Goal: Information Seeking & Learning: Learn about a topic

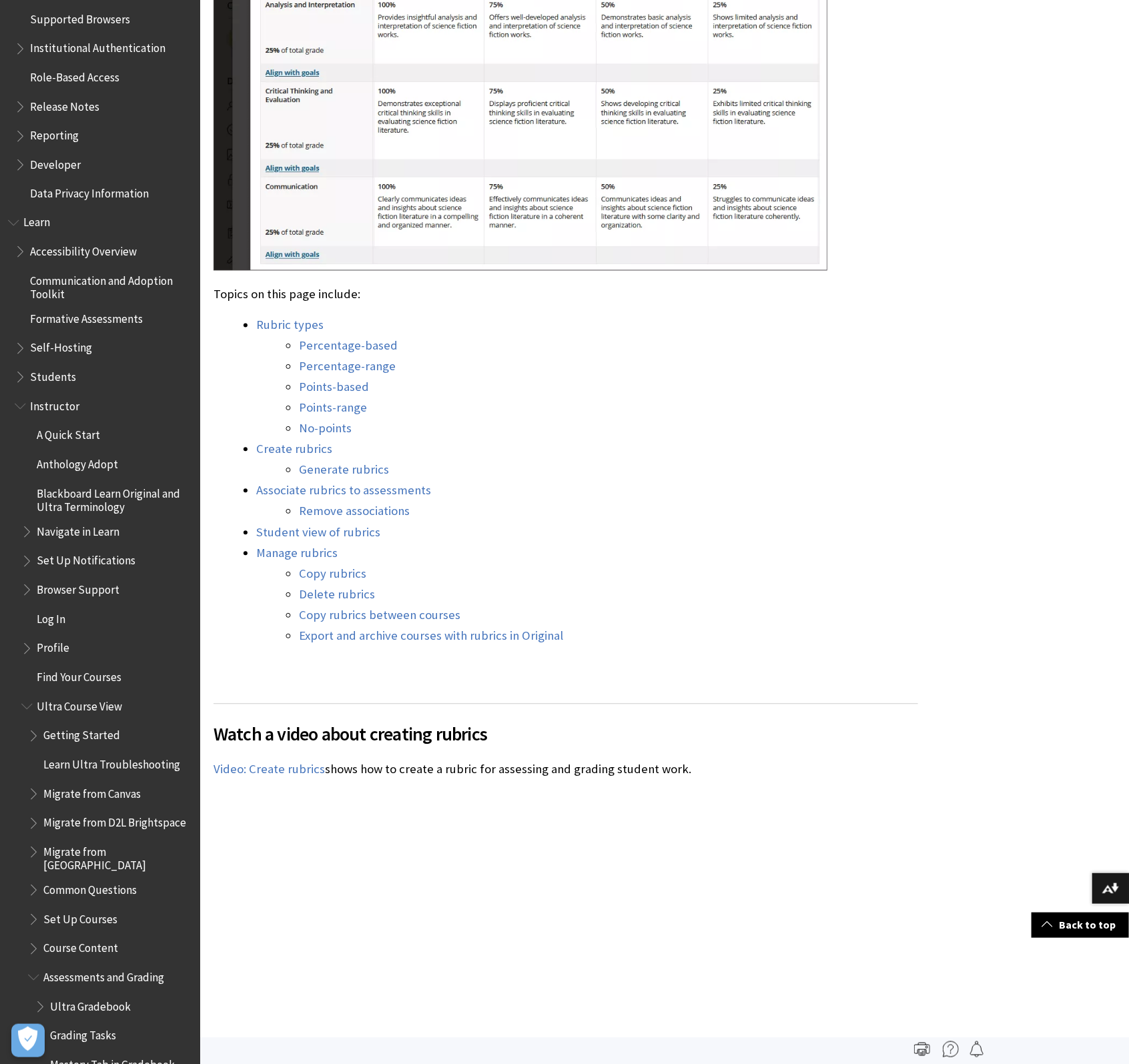
scroll to position [913, 0]
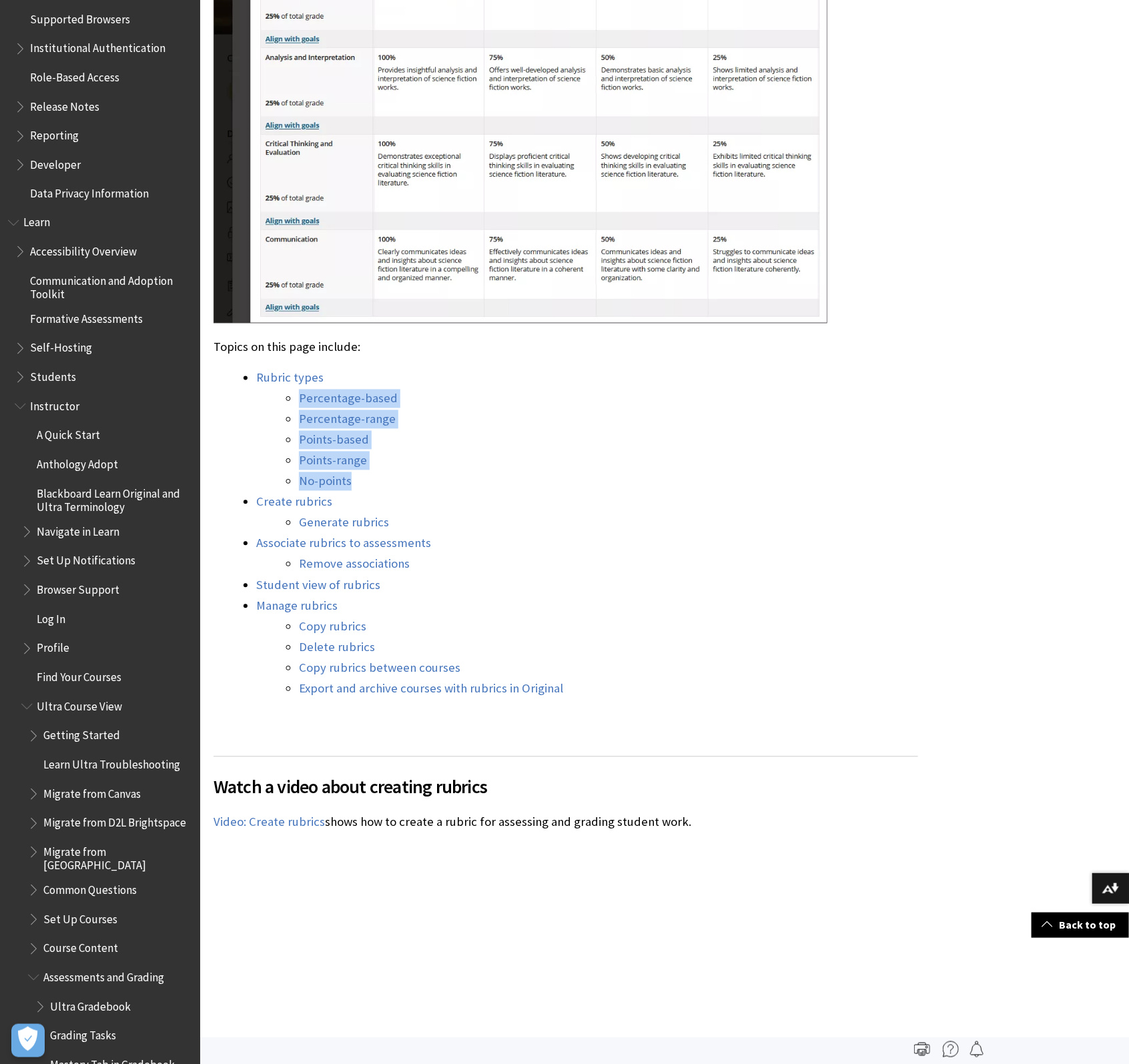
drag, startPoint x: 390, startPoint y: 483, endPoint x: 288, endPoint y: 393, distance: 136.0
click at [288, 393] on ul "Percentage-based Percentage-range Points-based Points-range No-points" at bounding box center [587, 440] width 662 height 102
copy ul "Percentage-based Percentage-range Points-based Points-range No-points"
click at [322, 625] on link "Copy rubrics" at bounding box center [333, 627] width 67 height 16
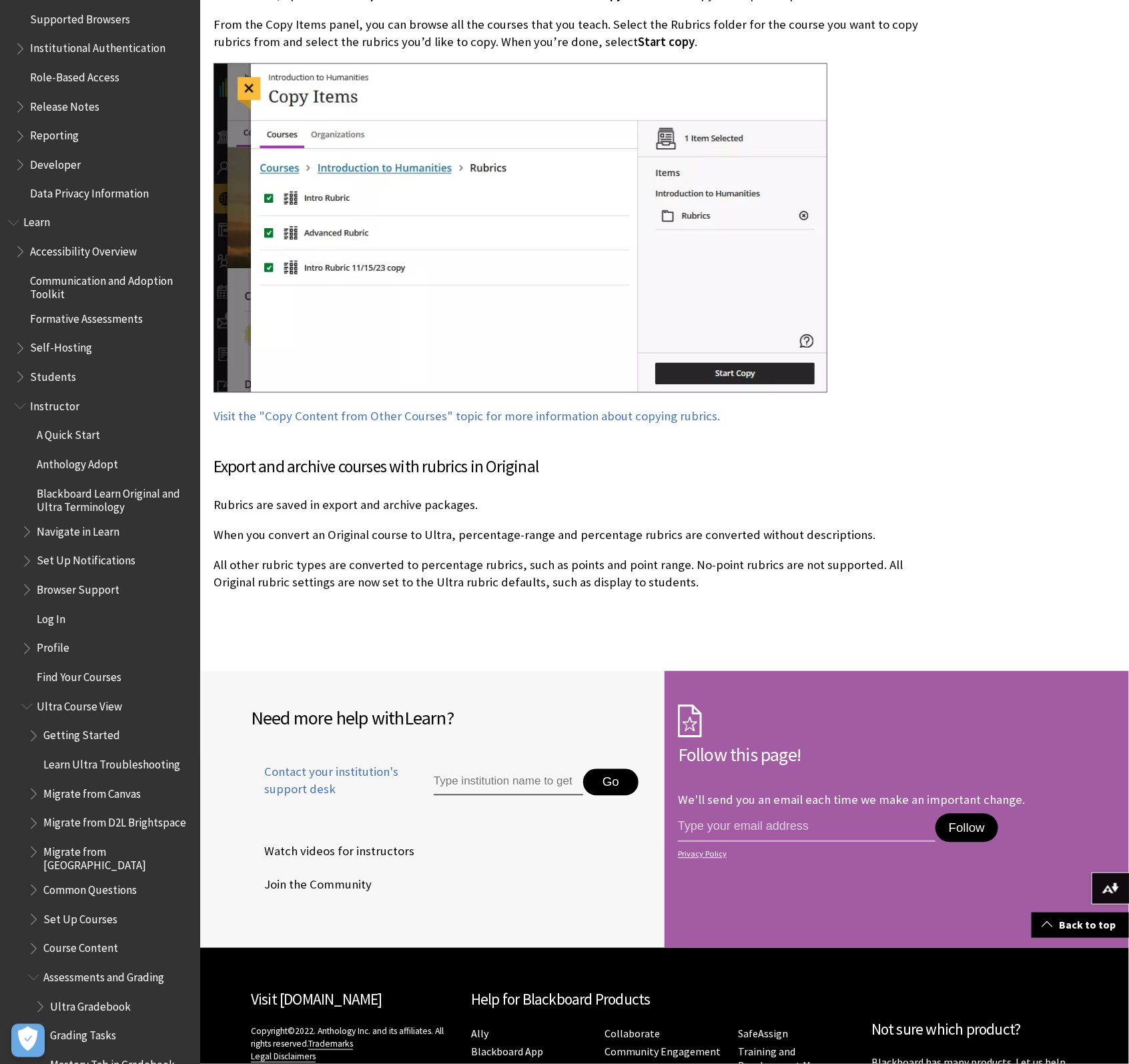
scroll to position [9908, 0]
click at [417, 528] on p "When you convert an Original course to Ultra, percentage-range and percentage r…" at bounding box center [565, 536] width 704 height 18
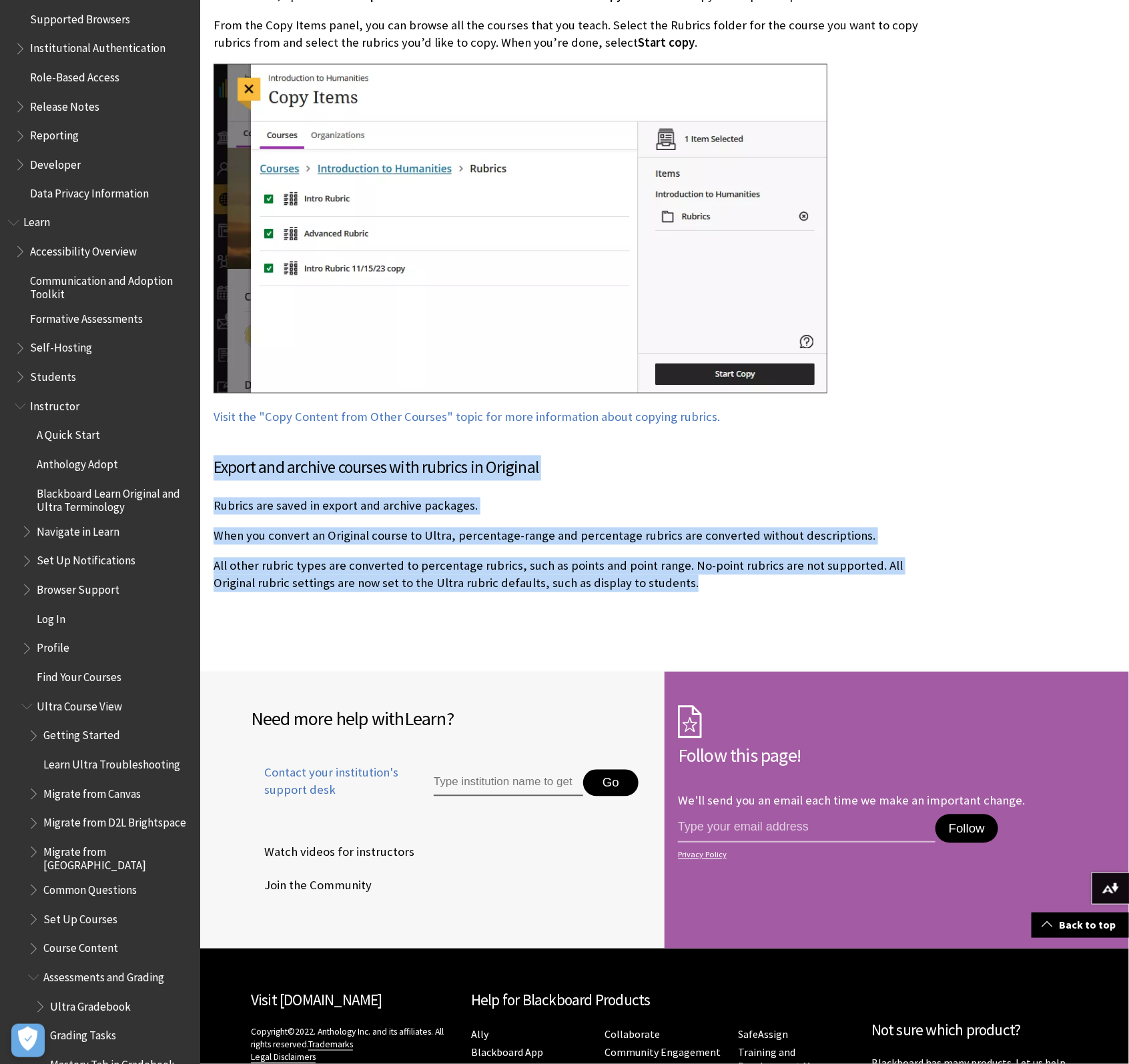
drag, startPoint x: 715, startPoint y: 544, endPoint x: 212, endPoint y: 432, distance: 515.3
click at [213, 455] on div "Export and archive courses with rubrics in Original Rubrics are saved in export…" at bounding box center [565, 524] width 704 height 136
copy div "Export and archive courses with rubrics in Original Rubrics are saved in export…"
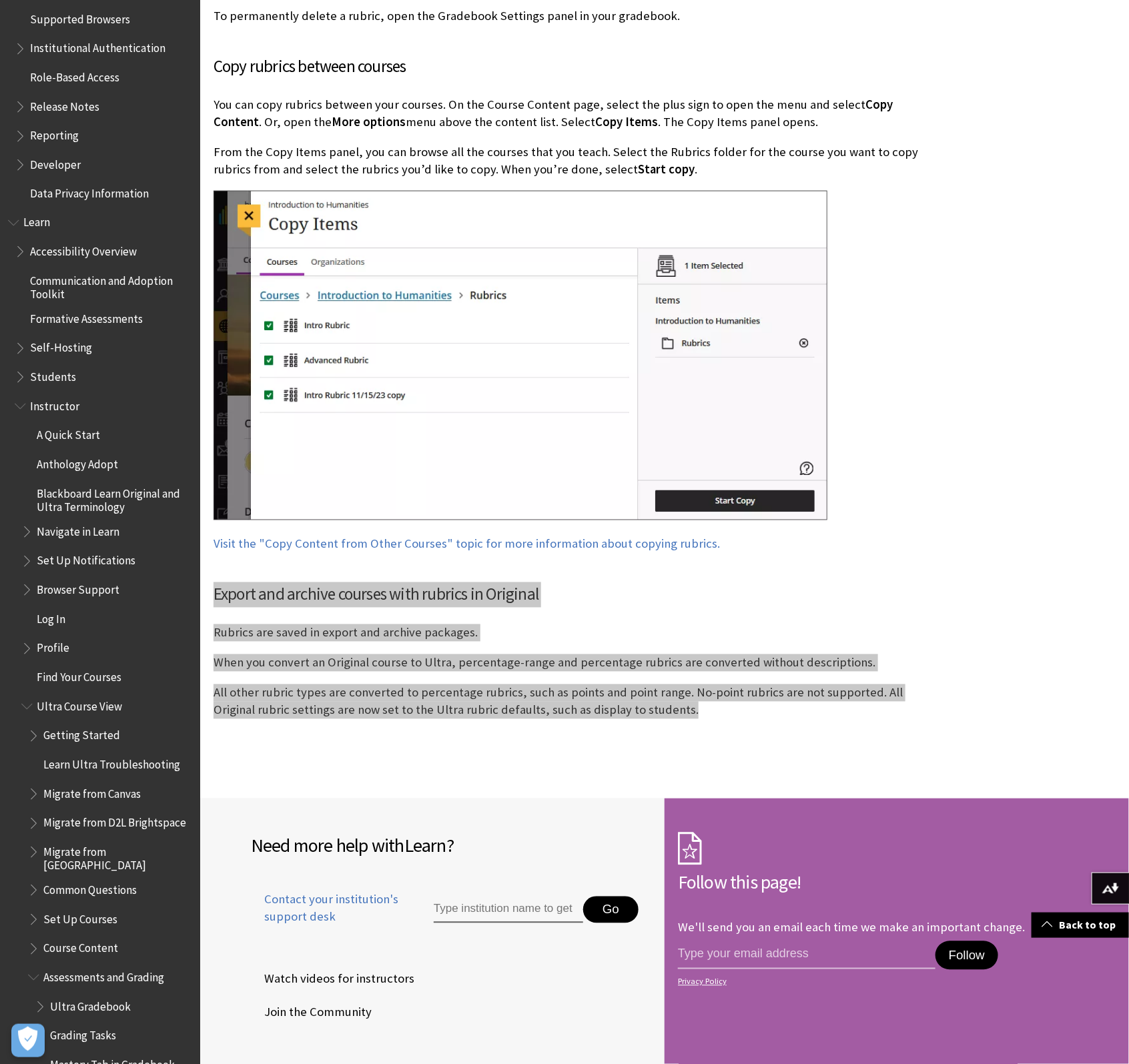
scroll to position [9741, 0]
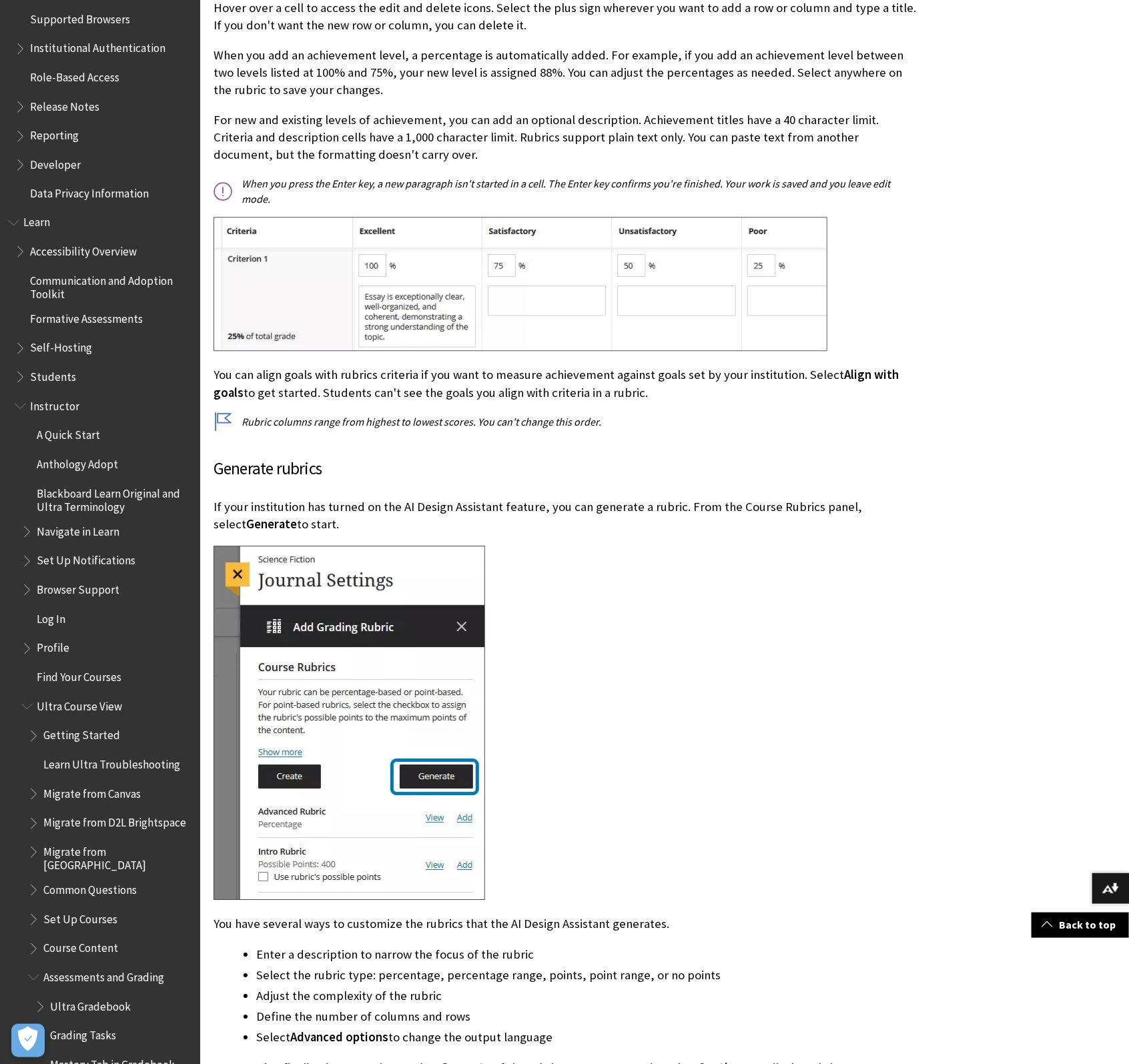
scroll to position [5897, 0]
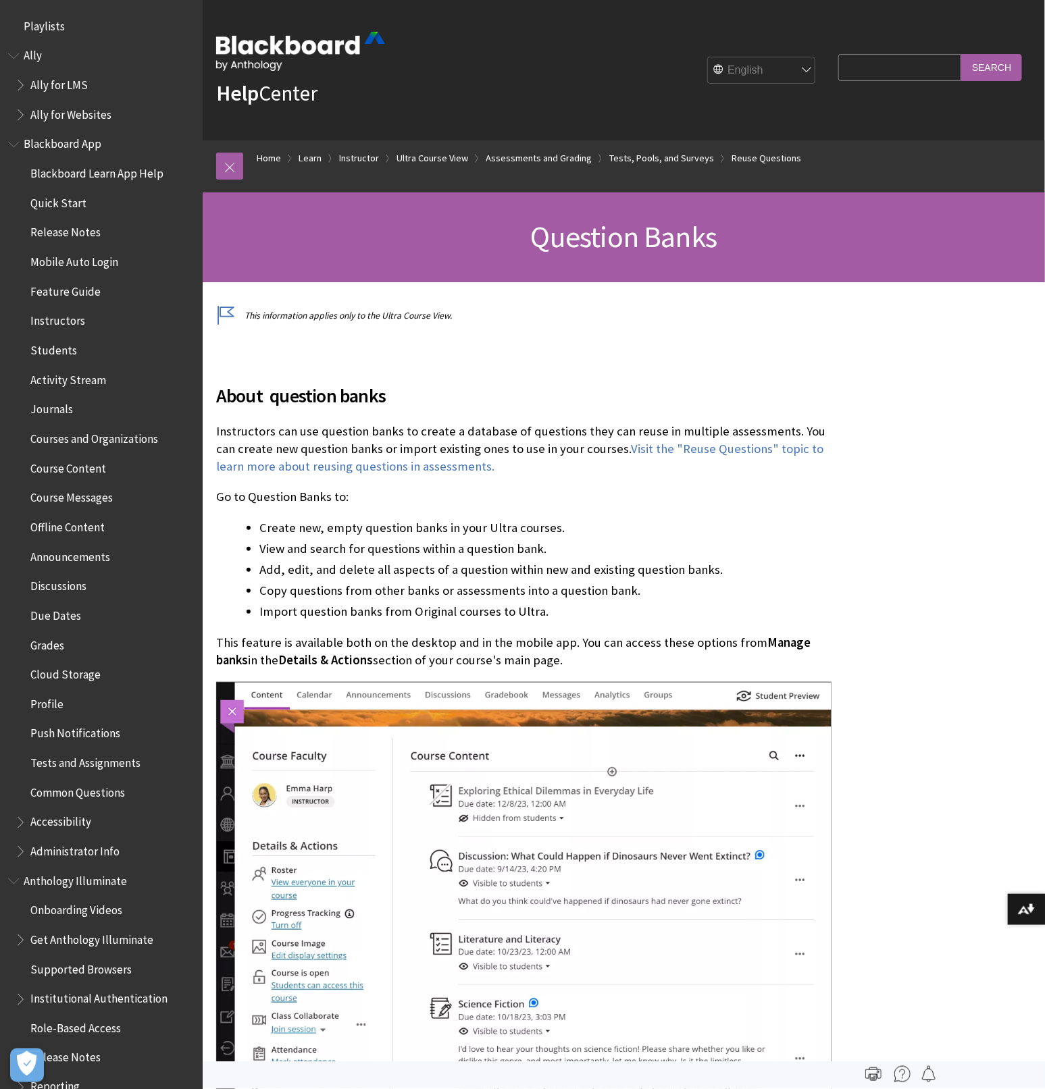
scroll to position [1976, 0]
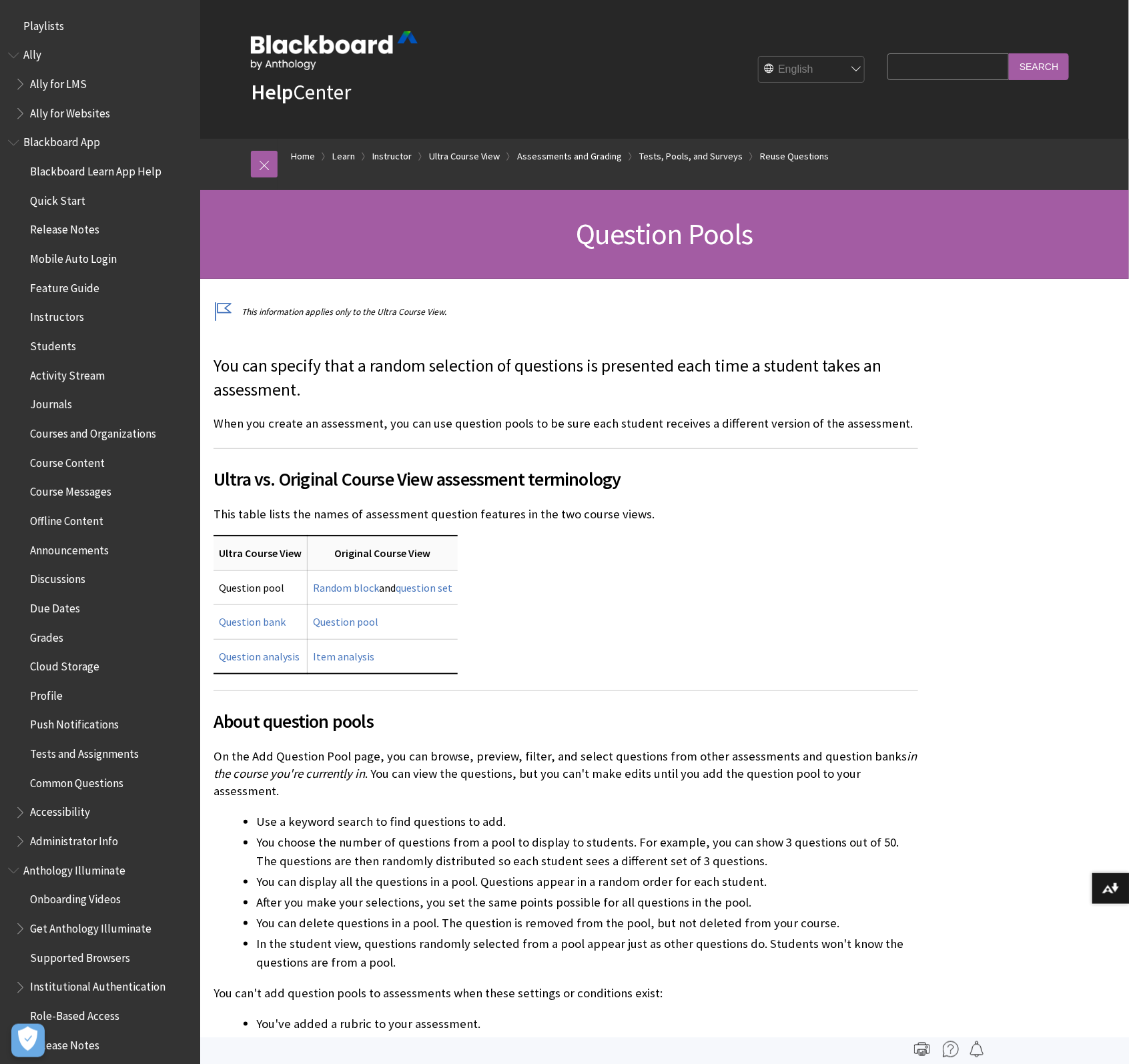
scroll to position [1004, 0]
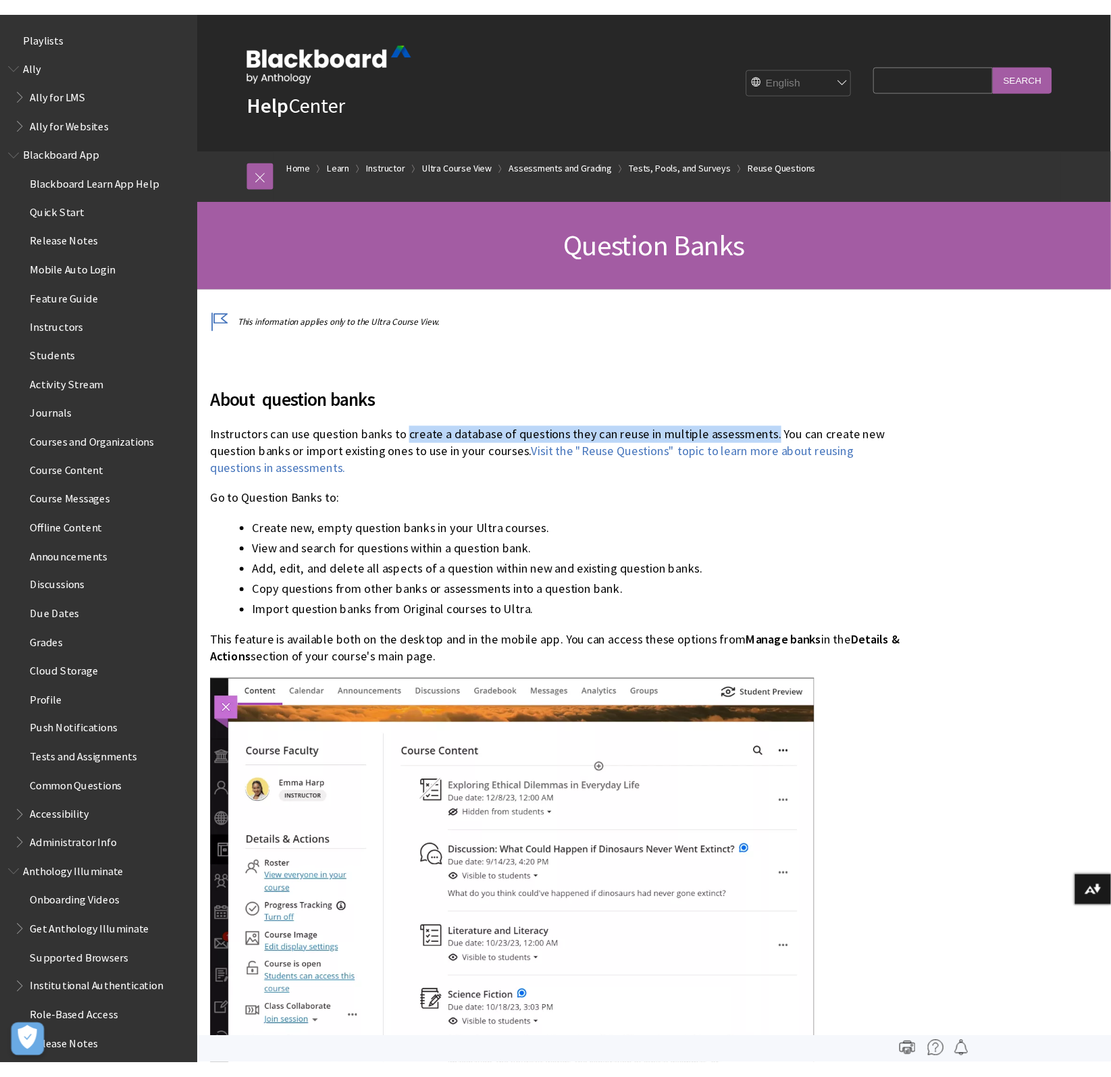
scroll to position [987, 0]
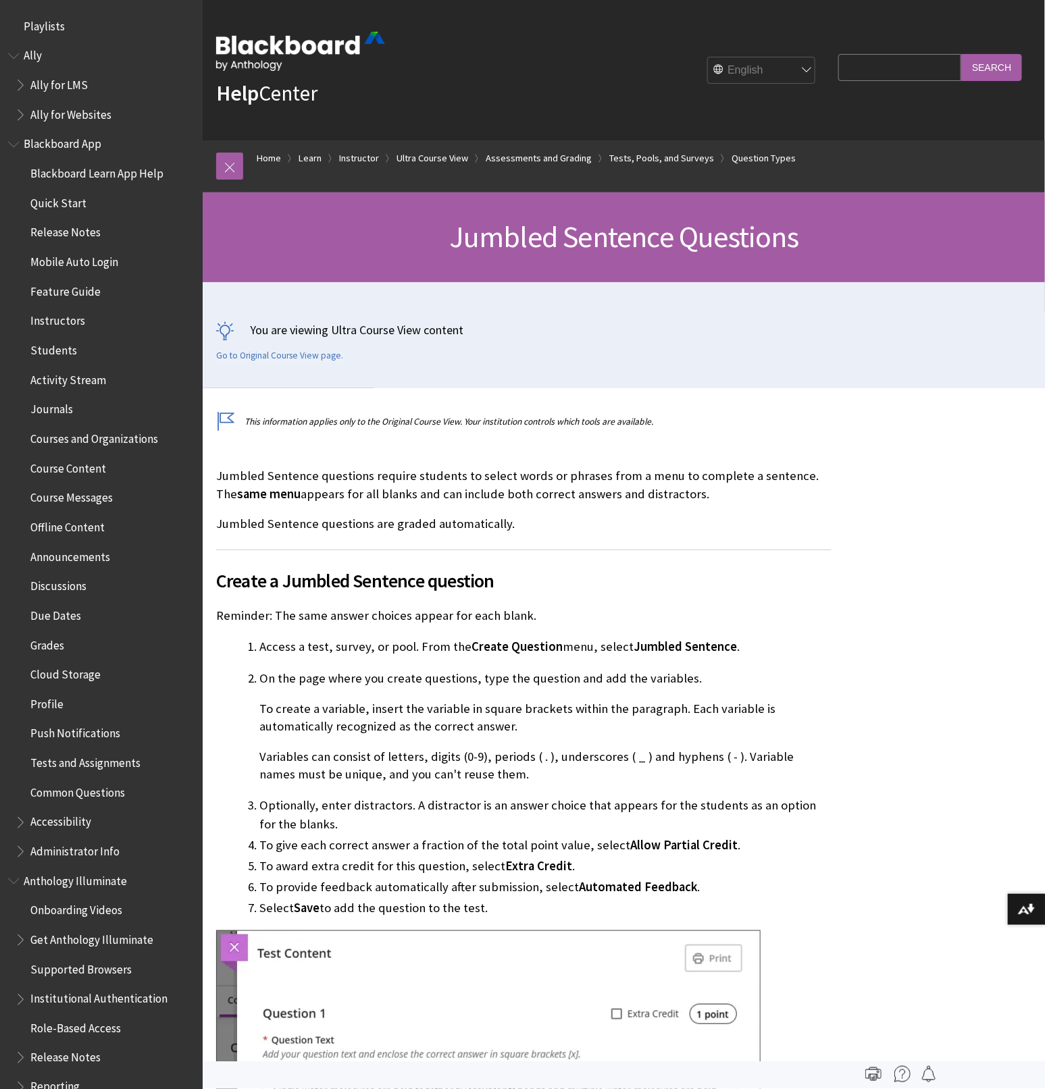
scroll to position [1319, 0]
